Goal: Task Accomplishment & Management: Use online tool/utility

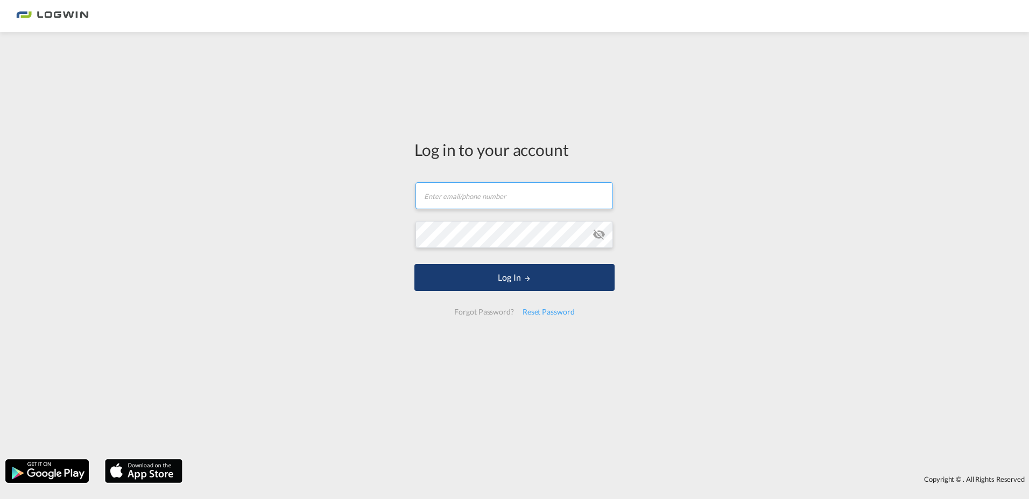
type input "[PERSON_NAME][EMAIL_ADDRESS][PERSON_NAME][DOMAIN_NAME]"
click at [542, 273] on button "Log In" at bounding box center [514, 277] width 200 height 27
